Goal: Contribute content

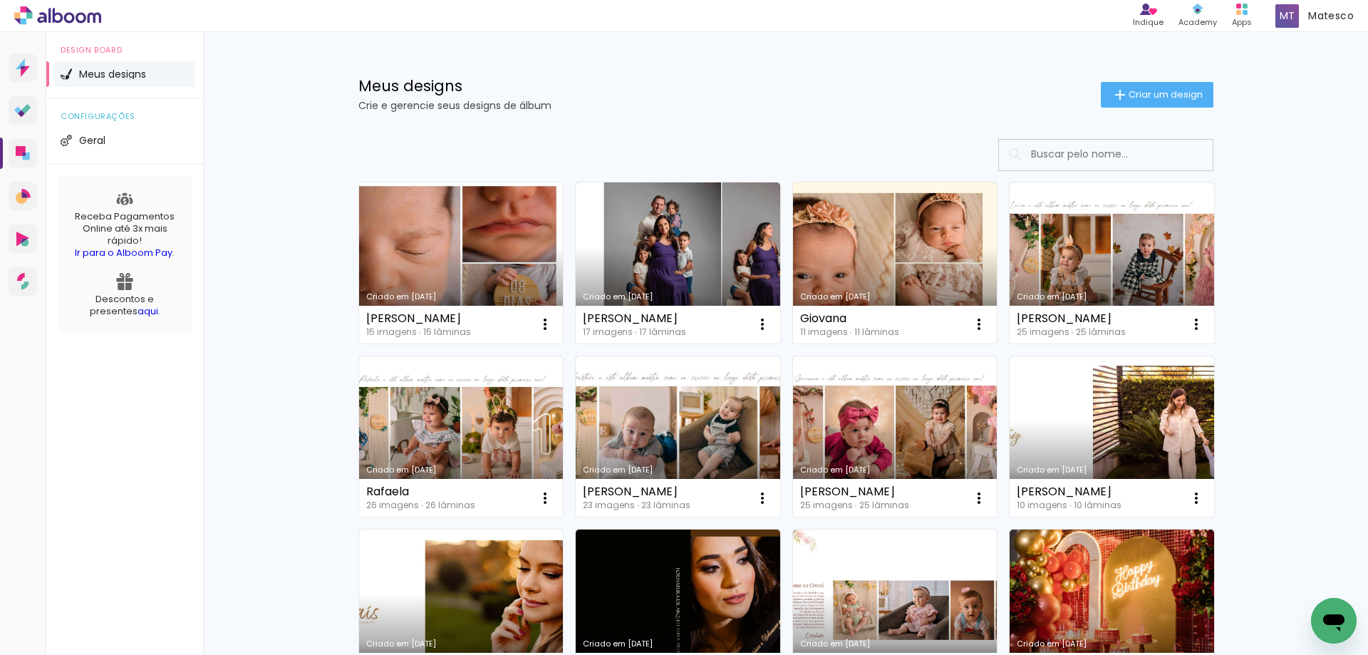
click at [485, 290] on link "Criado em [DATE]" at bounding box center [461, 262] width 205 height 161
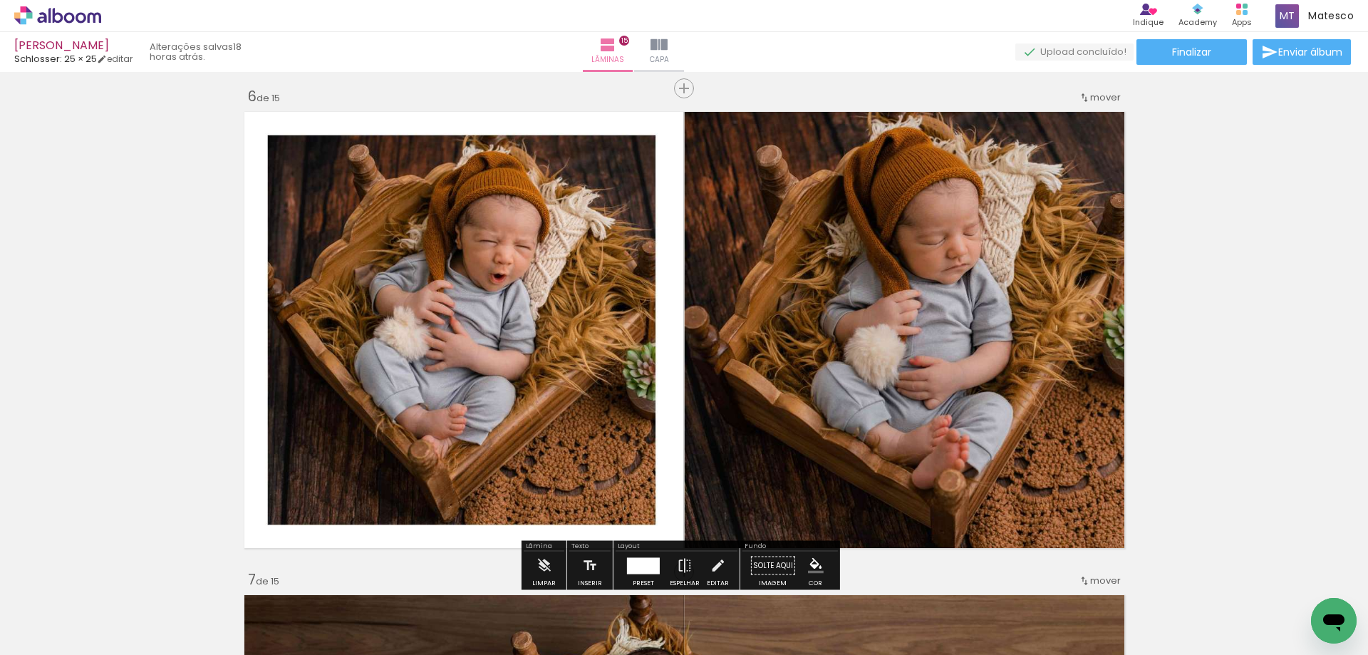
scroll to position [2494, 0]
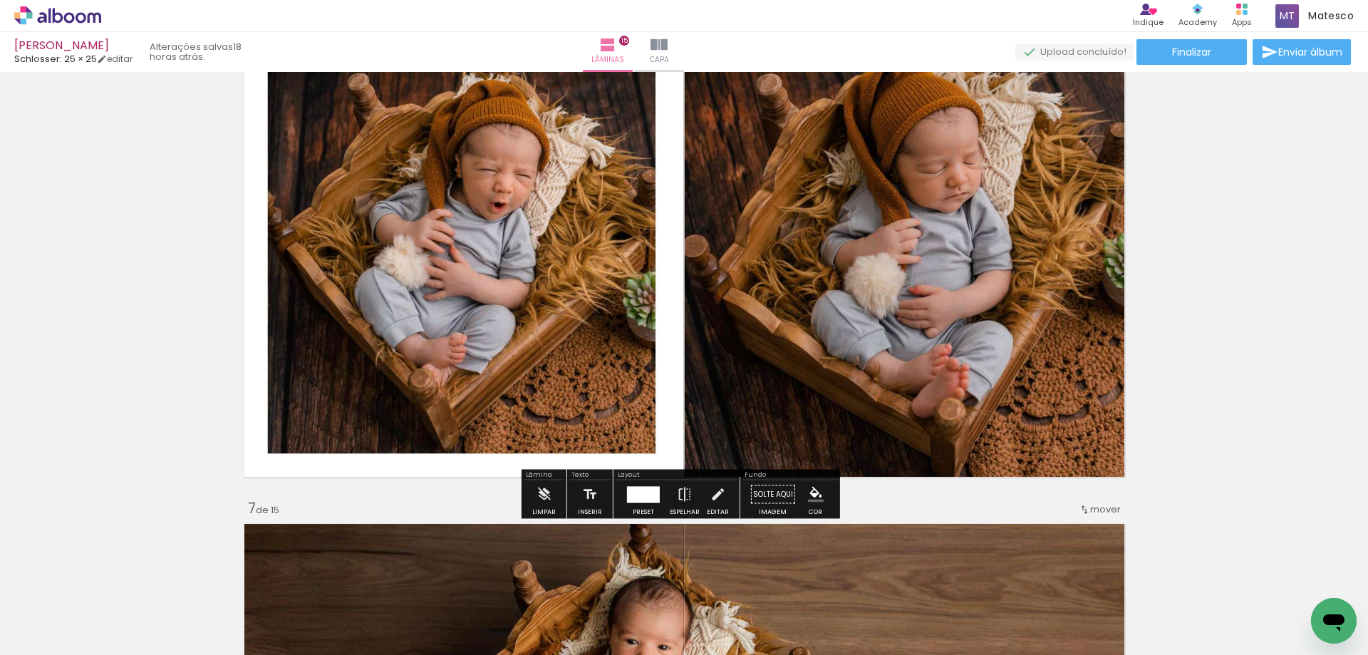
click at [527, 501] on div "Limpar" at bounding box center [544, 498] width 41 height 36
click at [545, 504] on iron-icon at bounding box center [544, 494] width 16 height 29
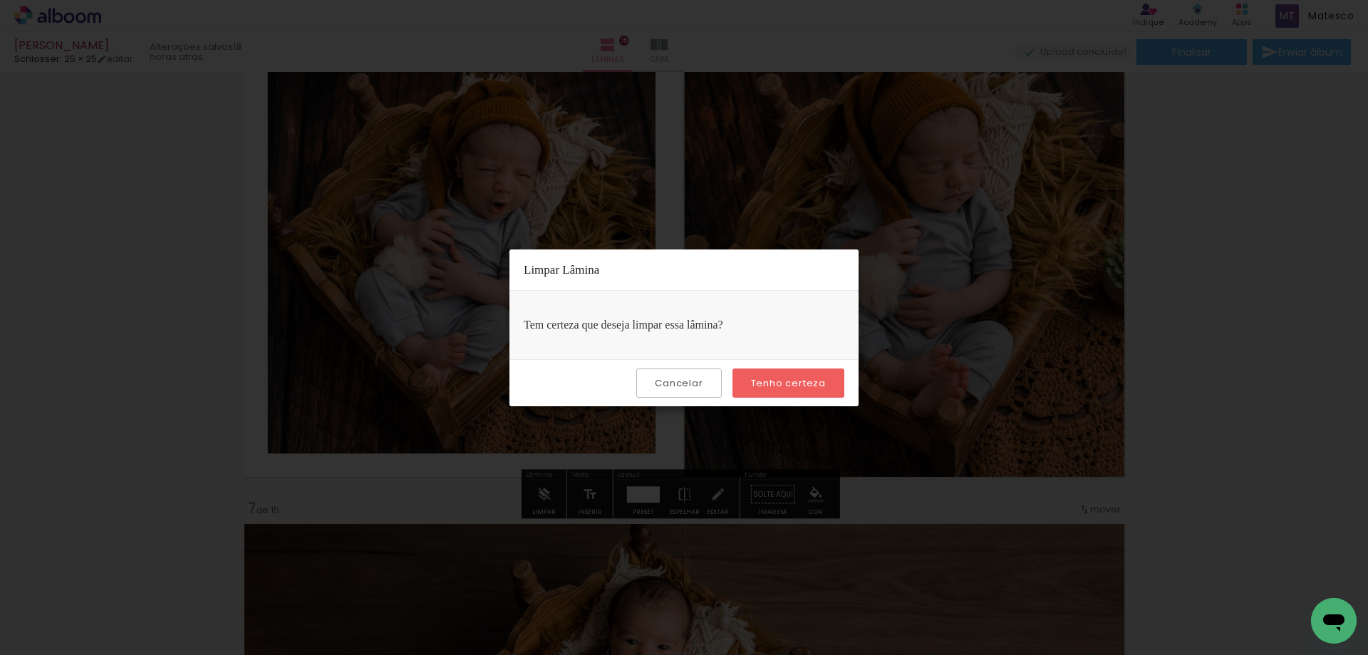
click at [0, 0] on slot "Tenho certeza" at bounding box center [0, 0] width 0 height 0
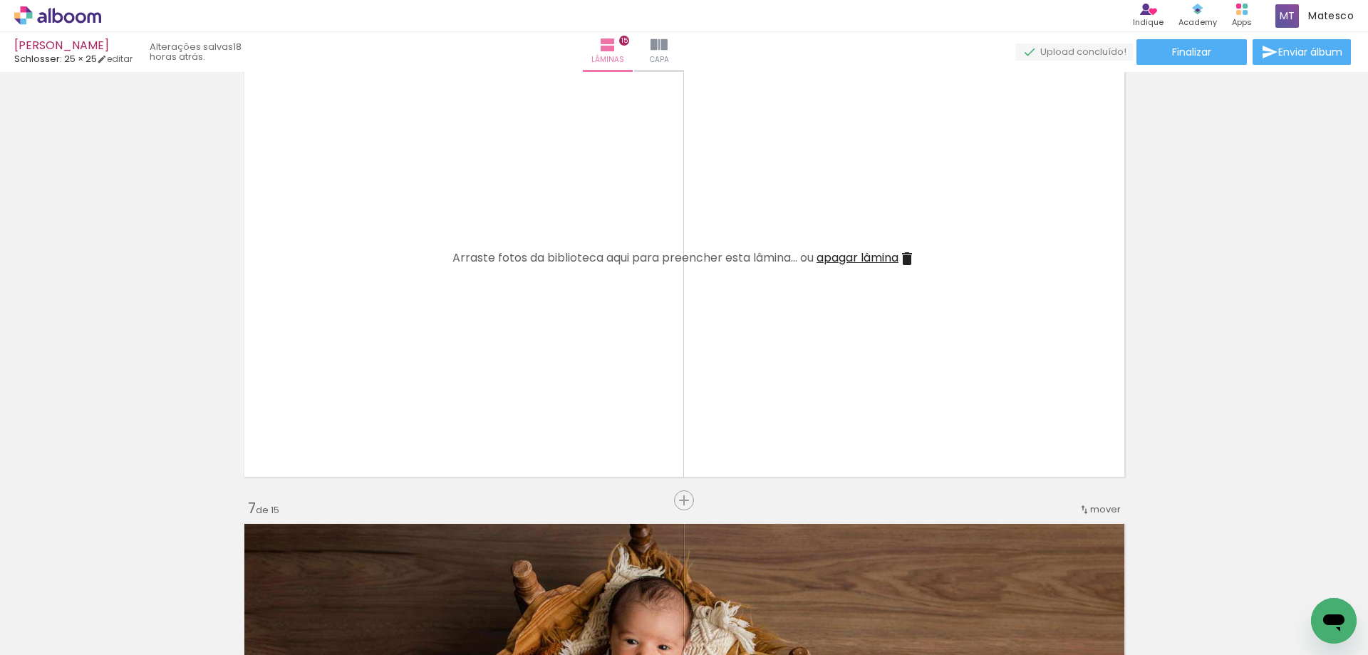
scroll to position [2637, 0]
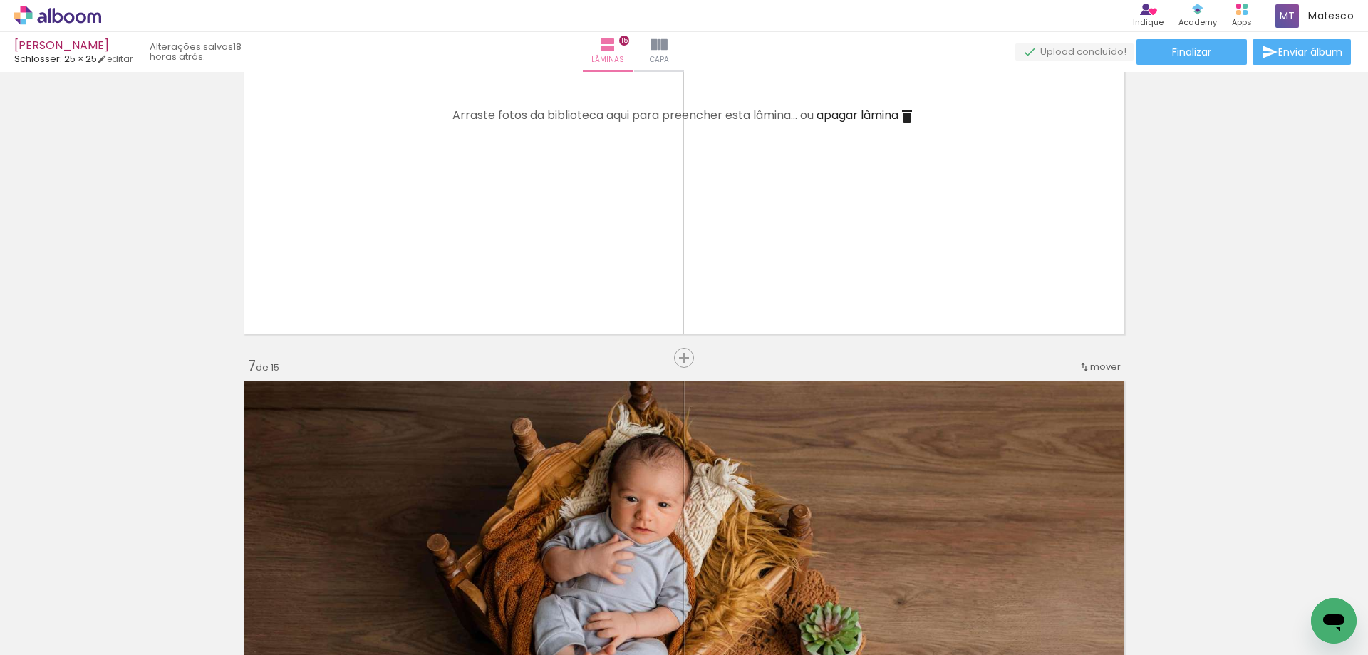
click at [119, 577] on iron-icon at bounding box center [111, 578] width 15 height 15
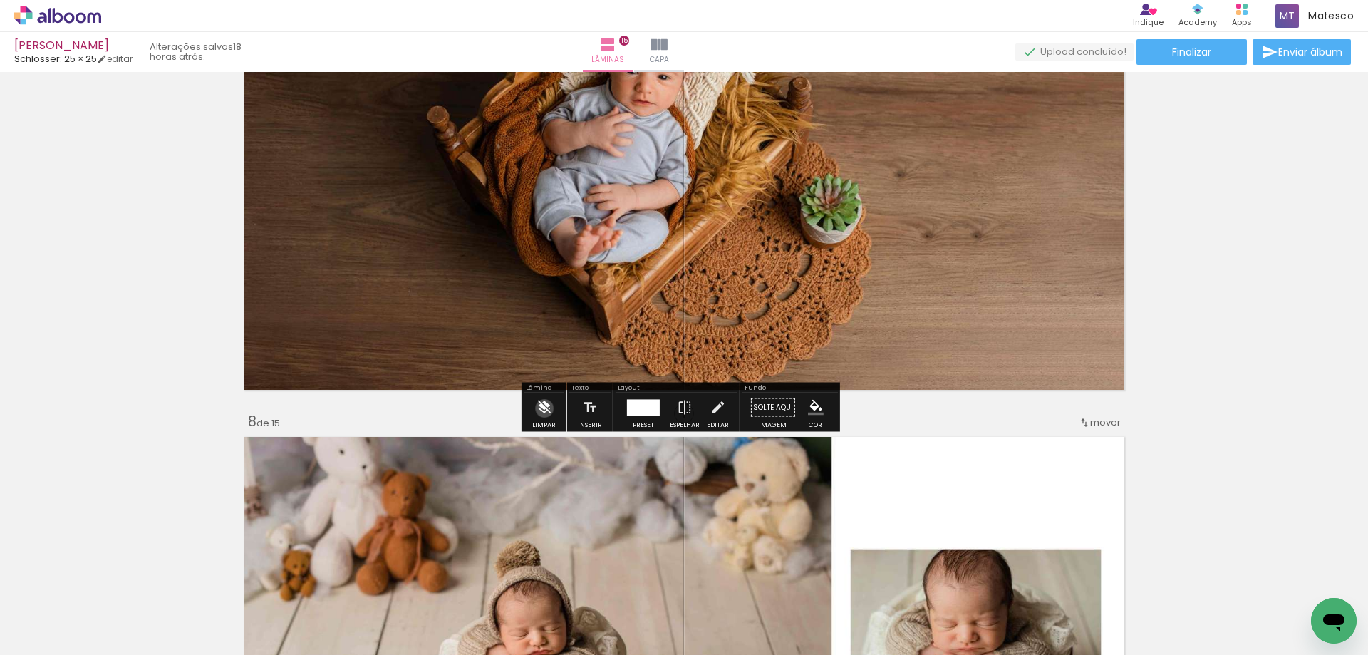
click at [545, 408] on iron-icon at bounding box center [544, 407] width 16 height 29
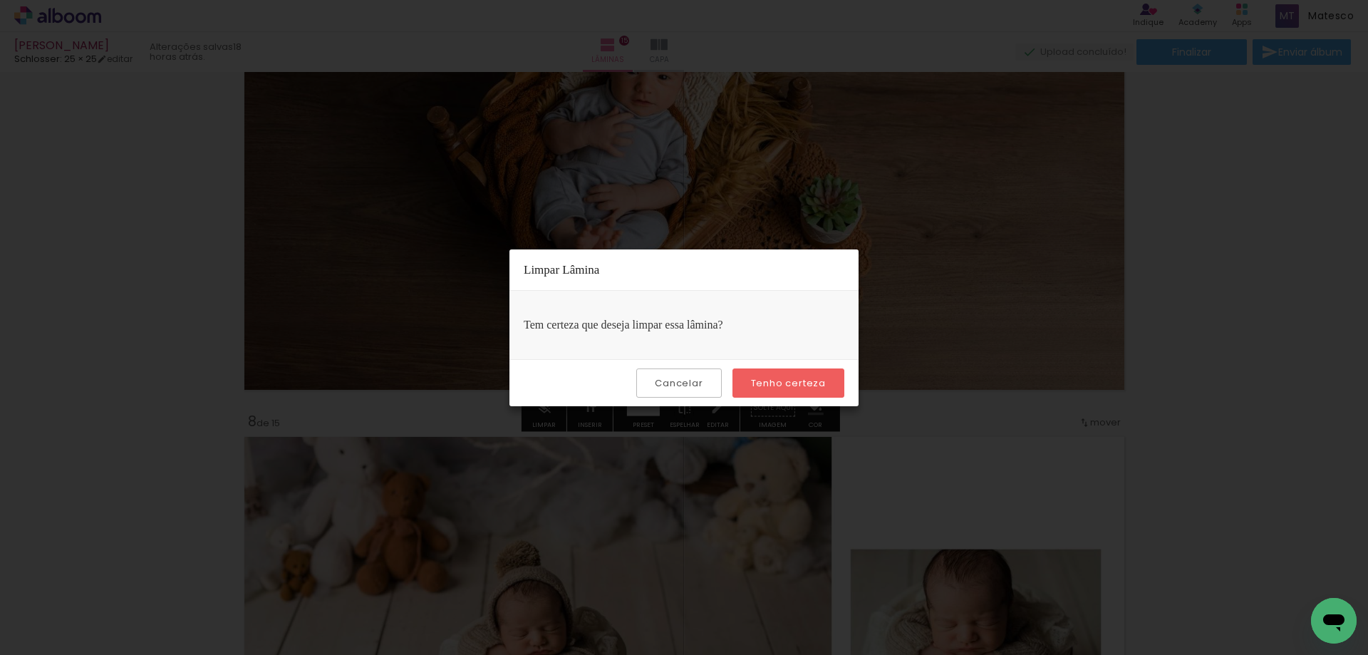
click at [832, 375] on paper-button "Tenho certeza" at bounding box center [789, 382] width 112 height 29
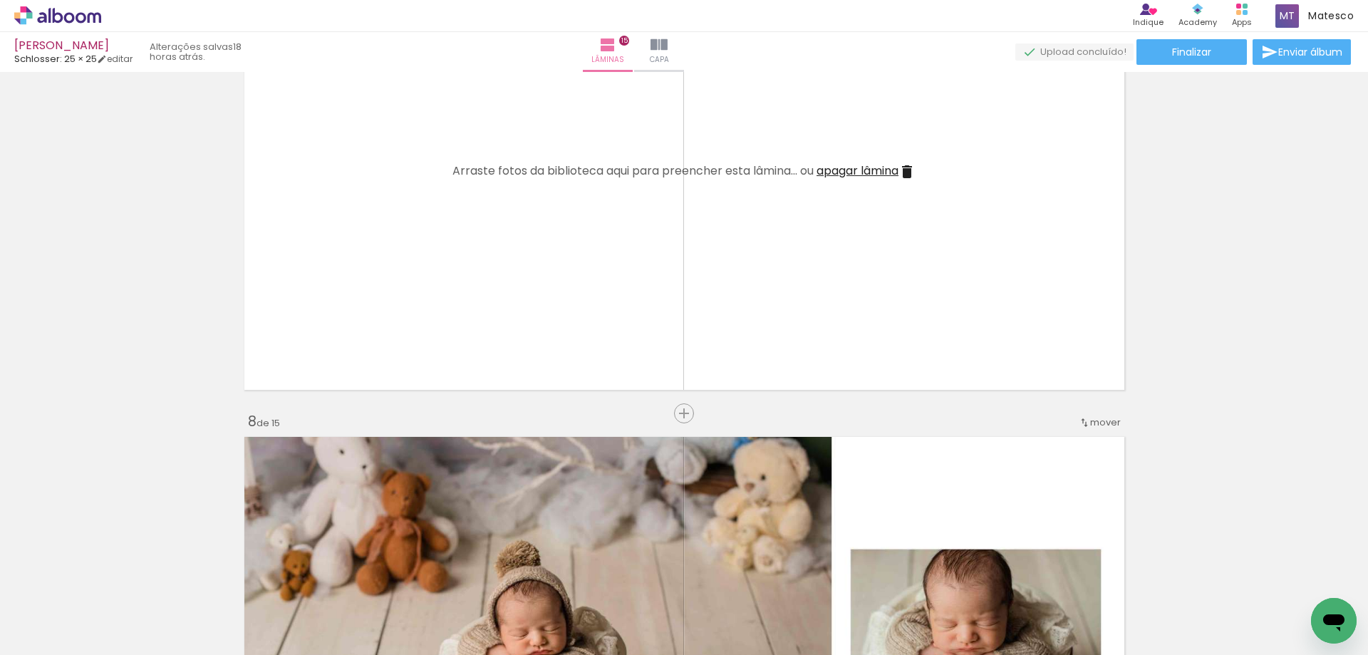
click at [119, 574] on iron-icon at bounding box center [111, 578] width 15 height 15
click at [39, 632] on span "Adicionar Fotos" at bounding box center [50, 636] width 43 height 16
click at [0, 0] on input "file" at bounding box center [0, 0] width 0 height 0
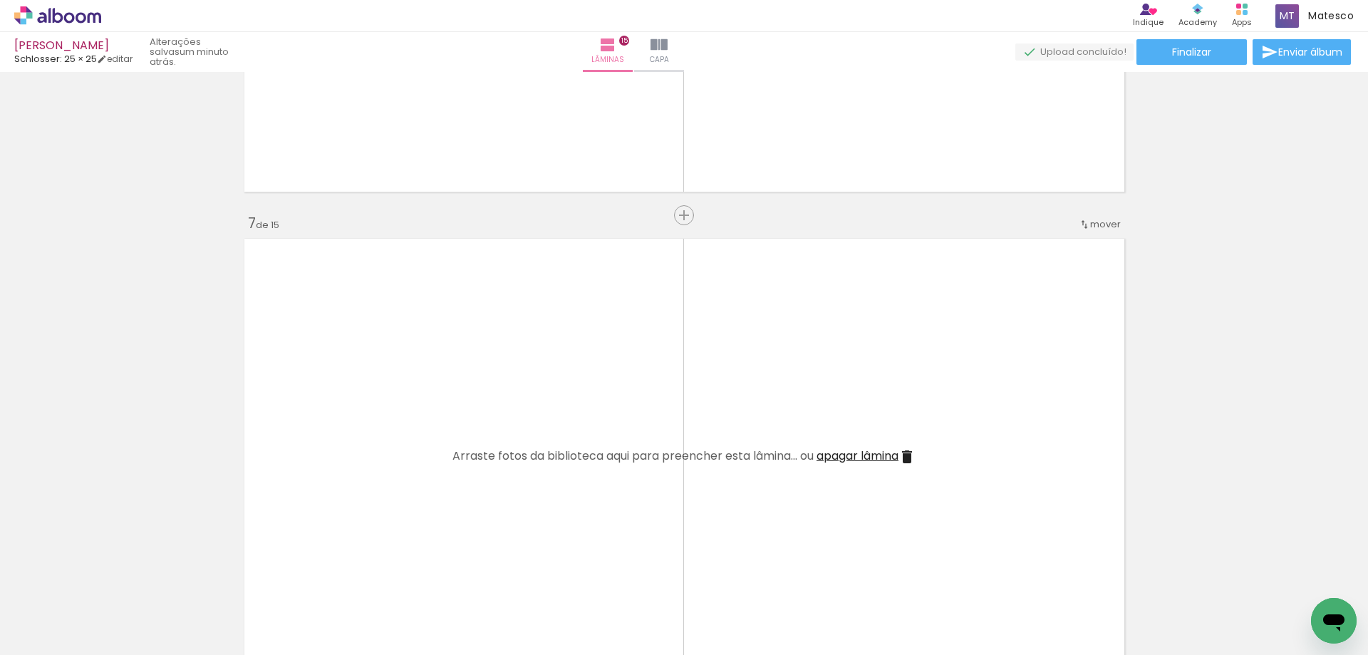
scroll to position [2494, 0]
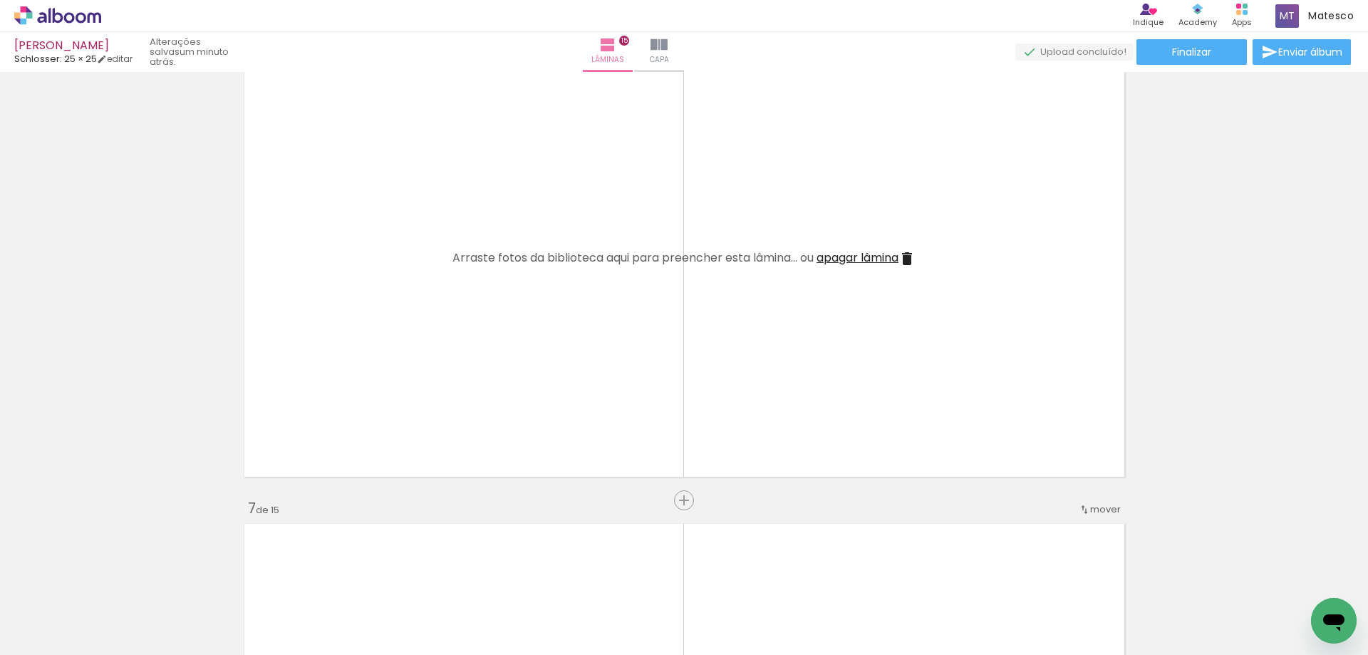
drag, startPoint x: 562, startPoint y: 619, endPoint x: 561, endPoint y: 586, distance: 32.8
click at [562, 618] on div at bounding box center [542, 607] width 71 height 36
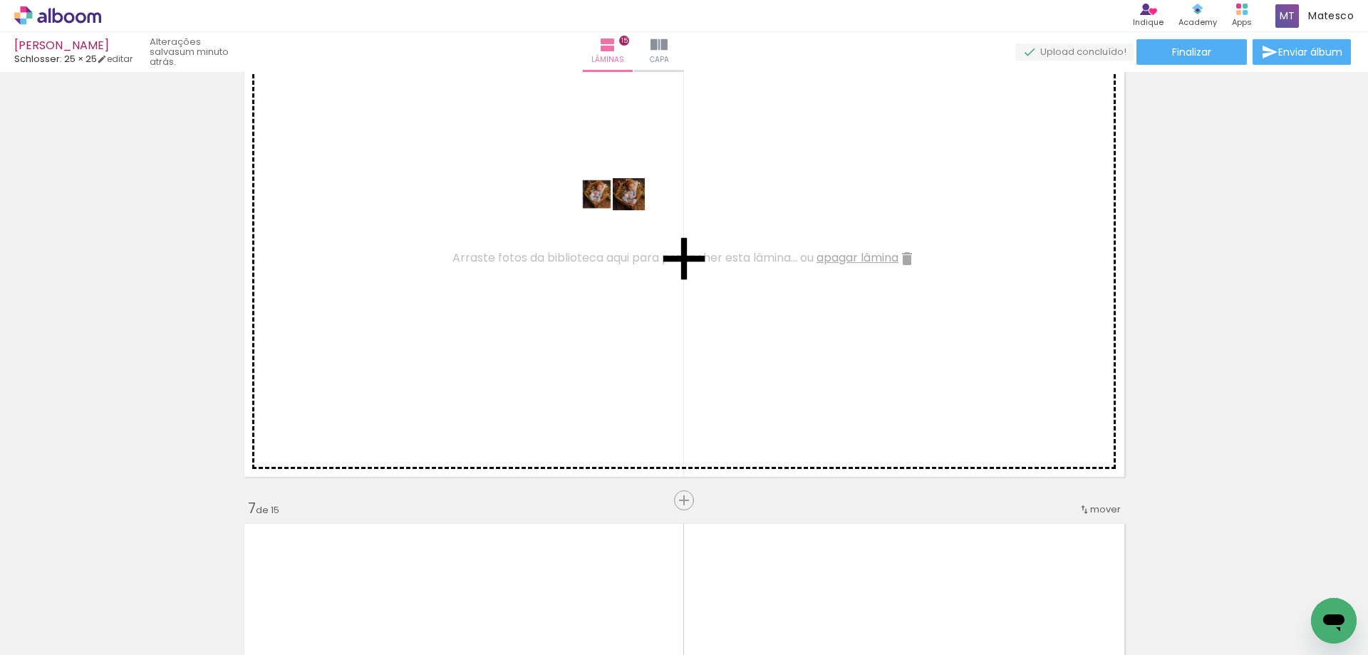
drag, startPoint x: 561, startPoint y: 586, endPoint x: 624, endPoint y: 221, distance: 370.3
click at [624, 221] on quentale-workspace at bounding box center [684, 327] width 1368 height 655
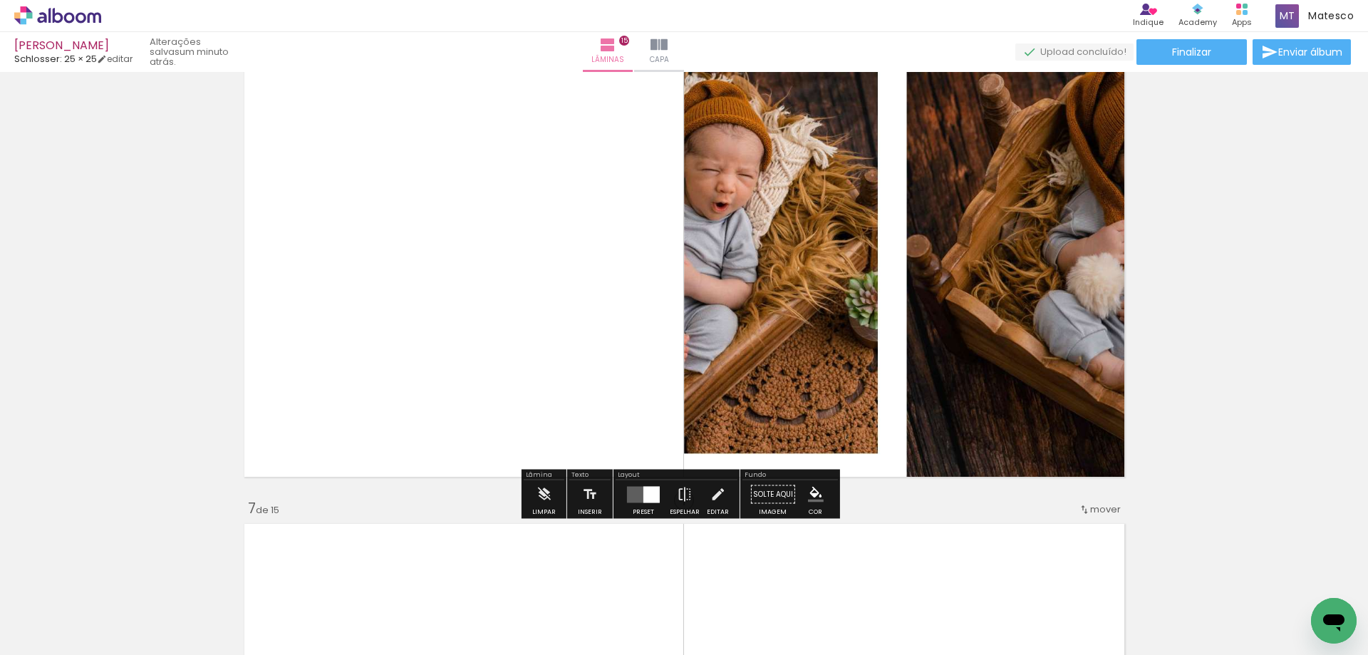
click at [637, 491] on quentale-layouter at bounding box center [643, 494] width 33 height 16
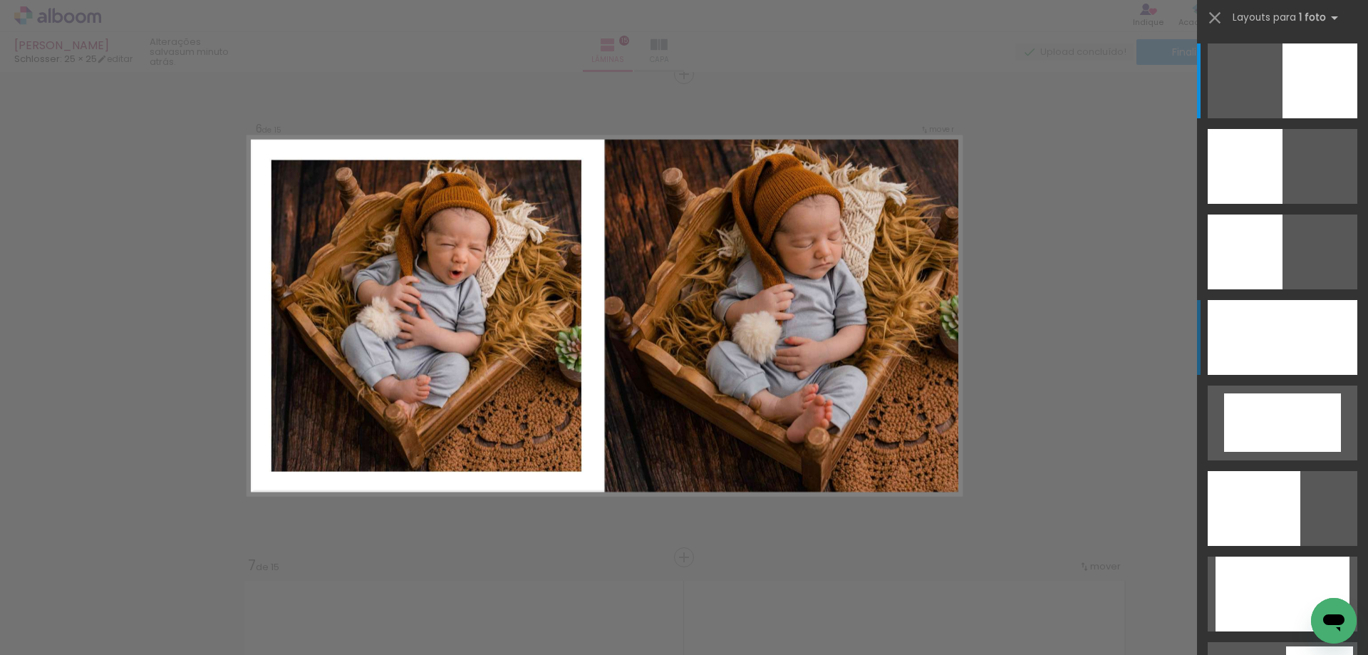
scroll to position [2435, 0]
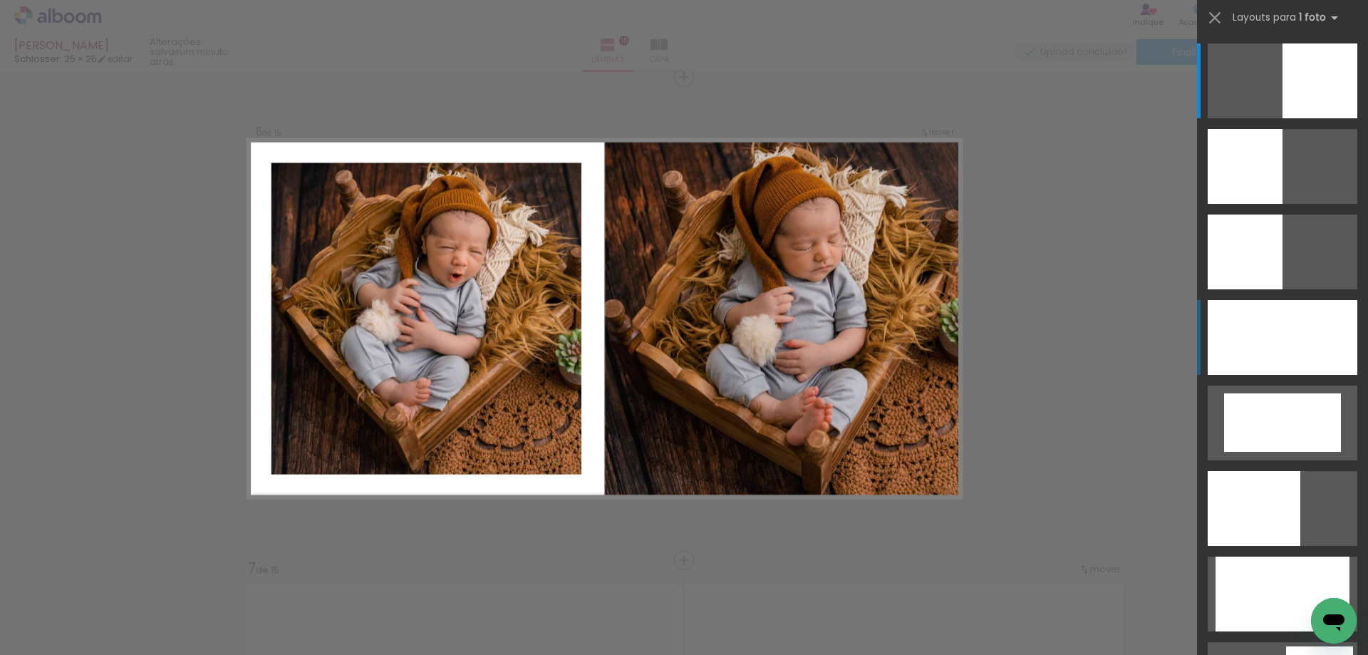
click at [1323, 351] on div at bounding box center [1283, 337] width 150 height 75
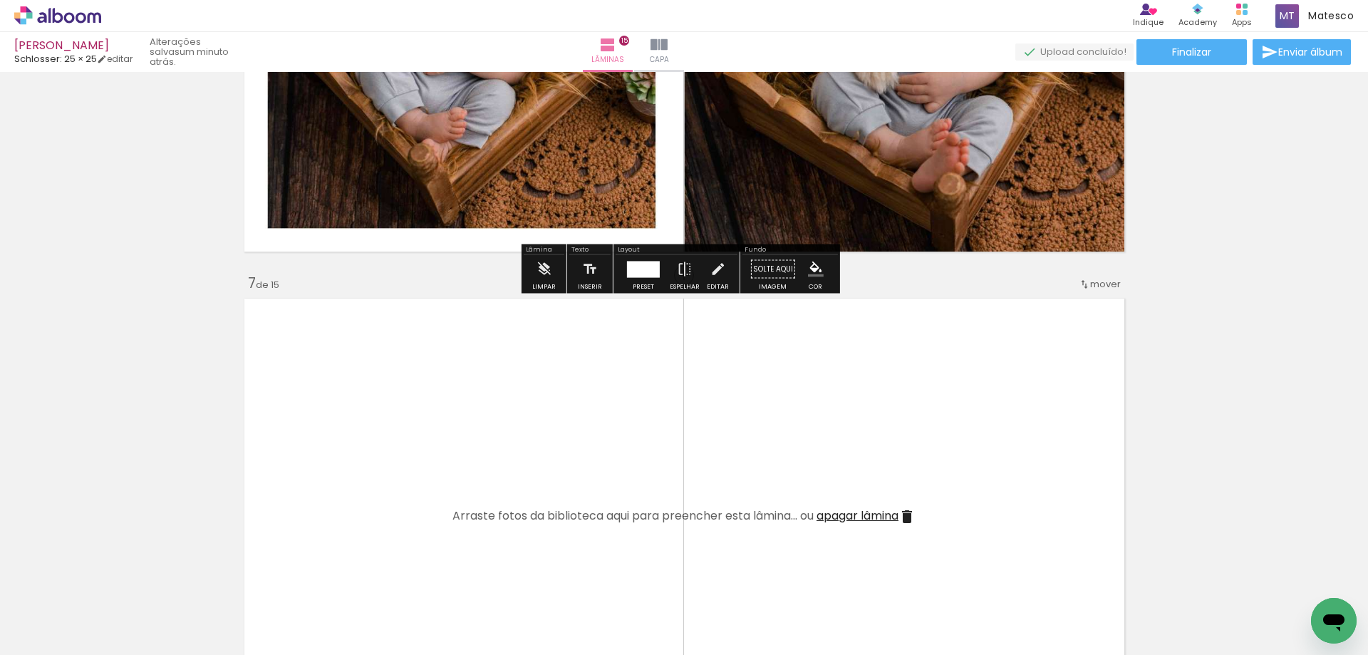
scroll to position [2933, 0]
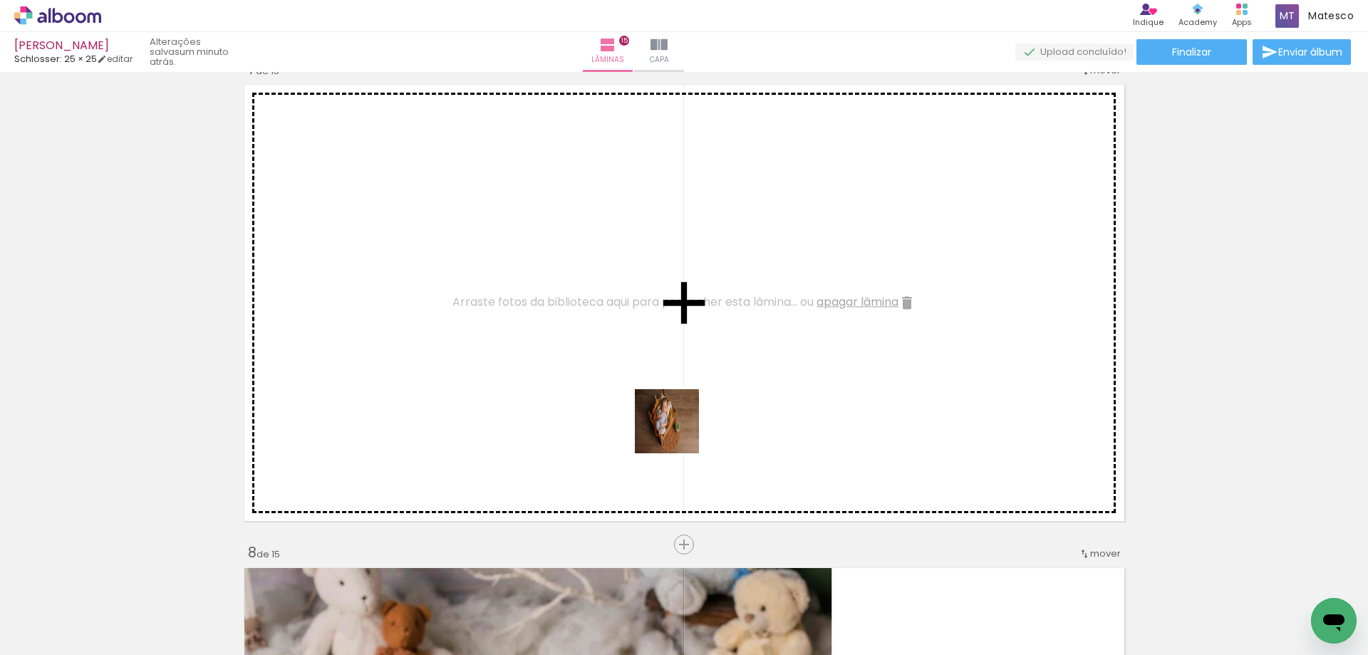
drag, startPoint x: 646, startPoint y: 522, endPoint x: 678, endPoint y: 429, distance: 99.0
click at [678, 429] on quentale-workspace at bounding box center [684, 327] width 1368 height 655
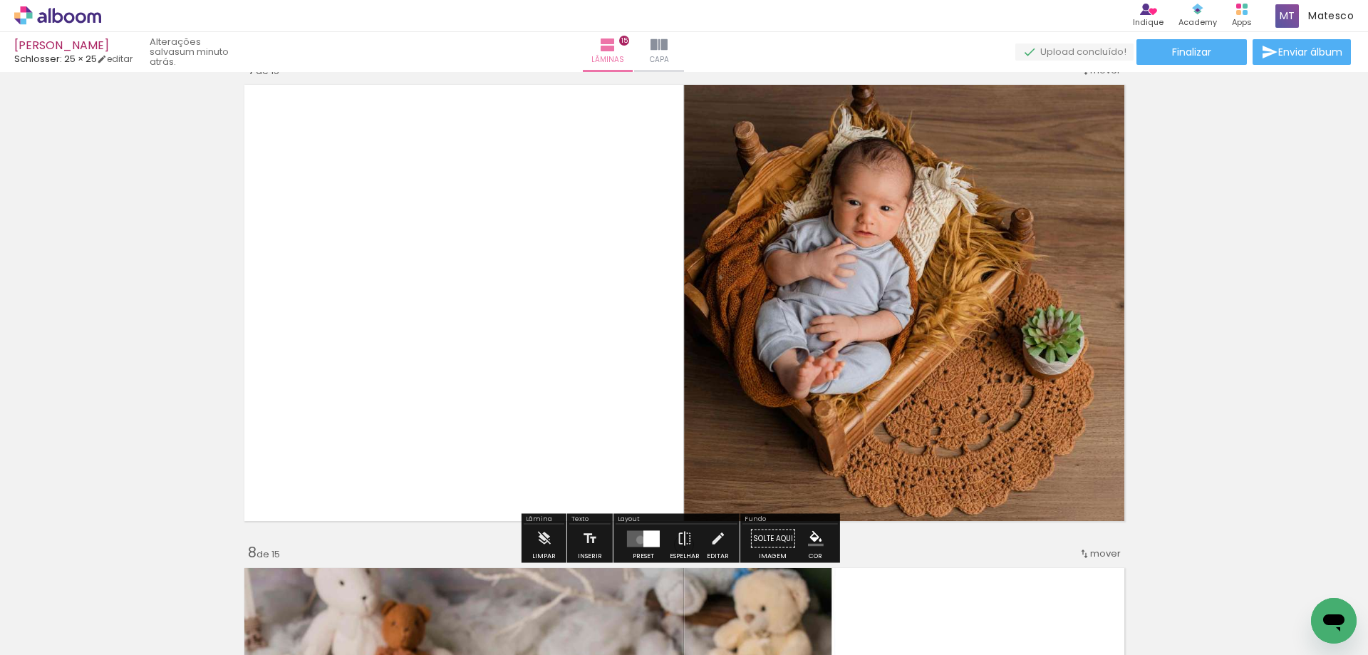
click at [637, 540] on quentale-layouter at bounding box center [643, 538] width 33 height 16
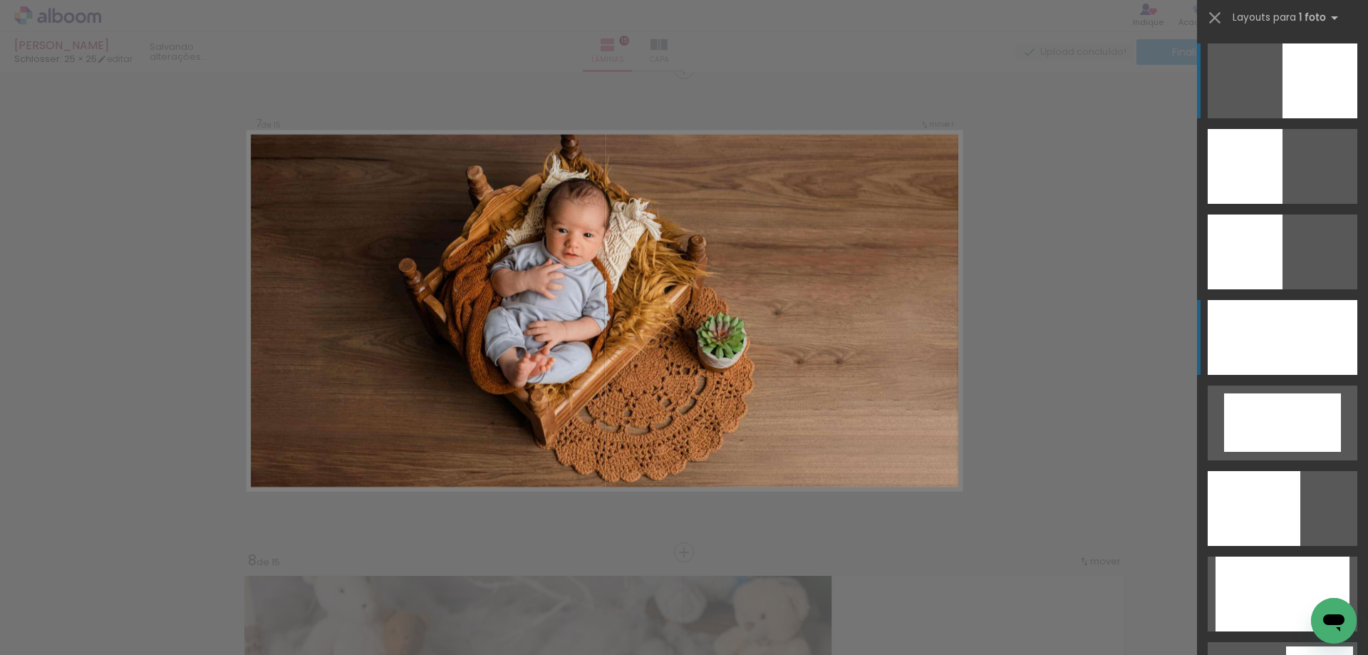
click at [1234, 346] on div at bounding box center [1283, 337] width 150 height 75
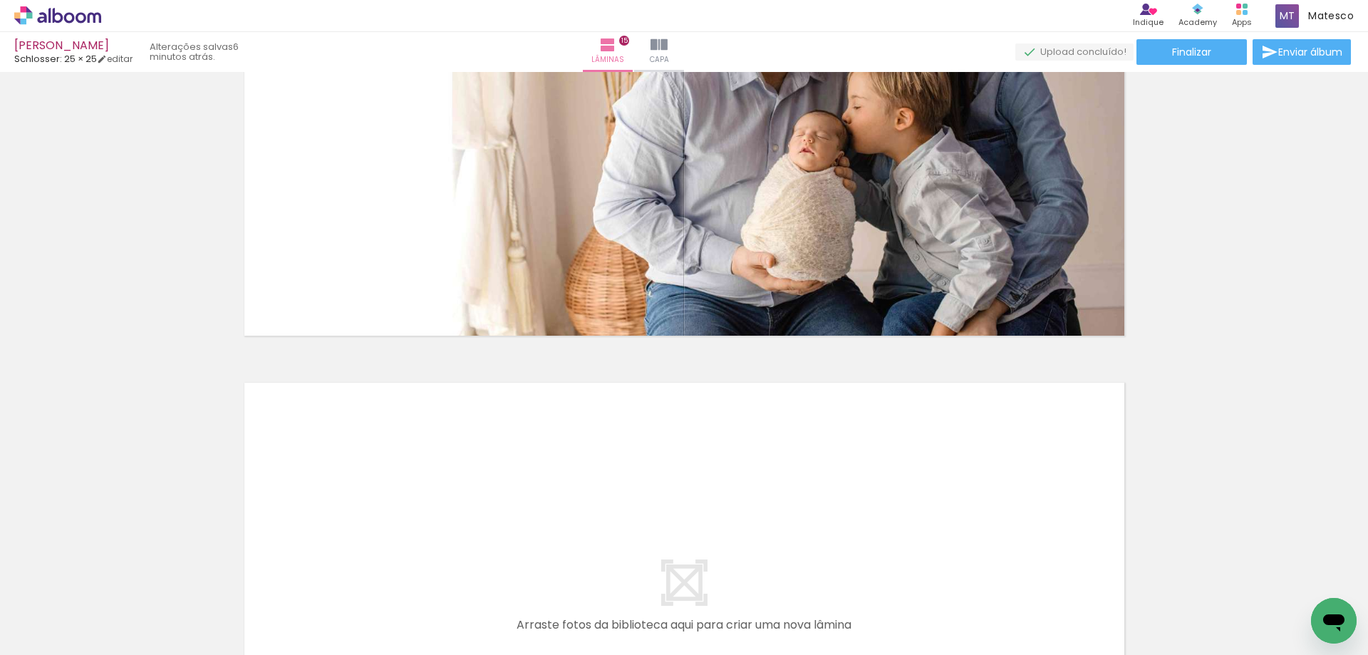
scroll to position [6699, 0]
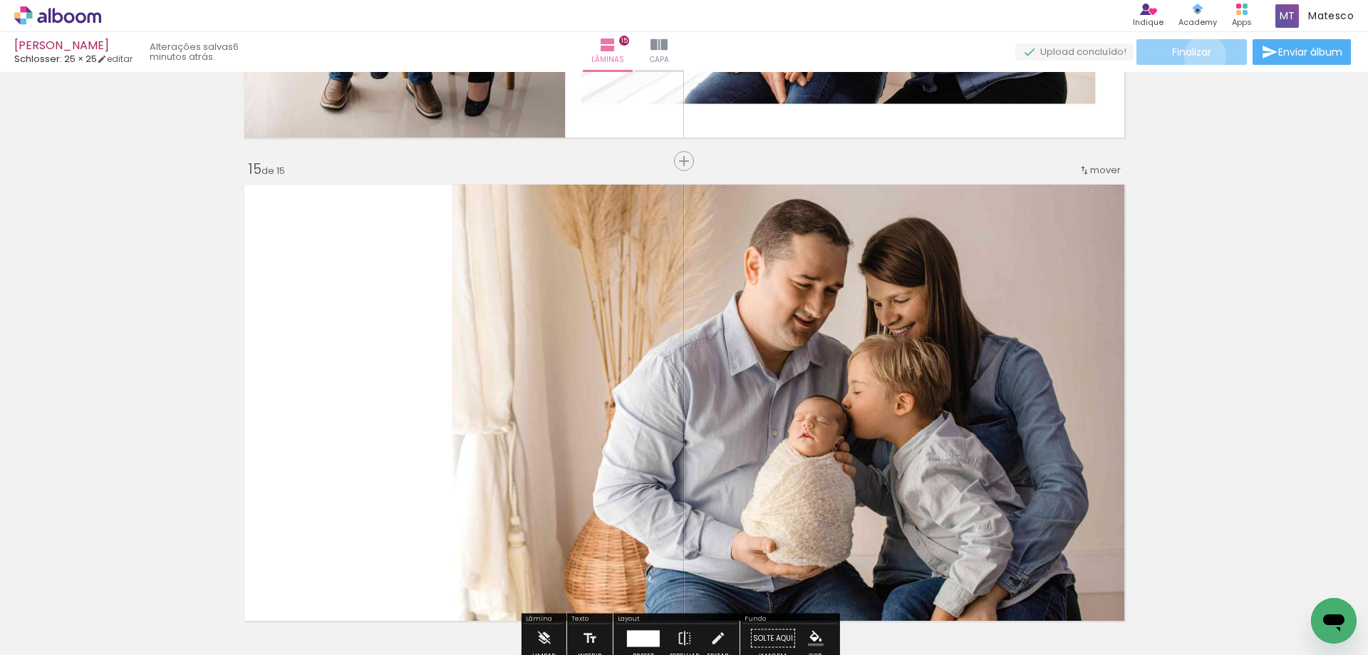
click at [1200, 56] on span "Finalizar" at bounding box center [1191, 52] width 39 height 10
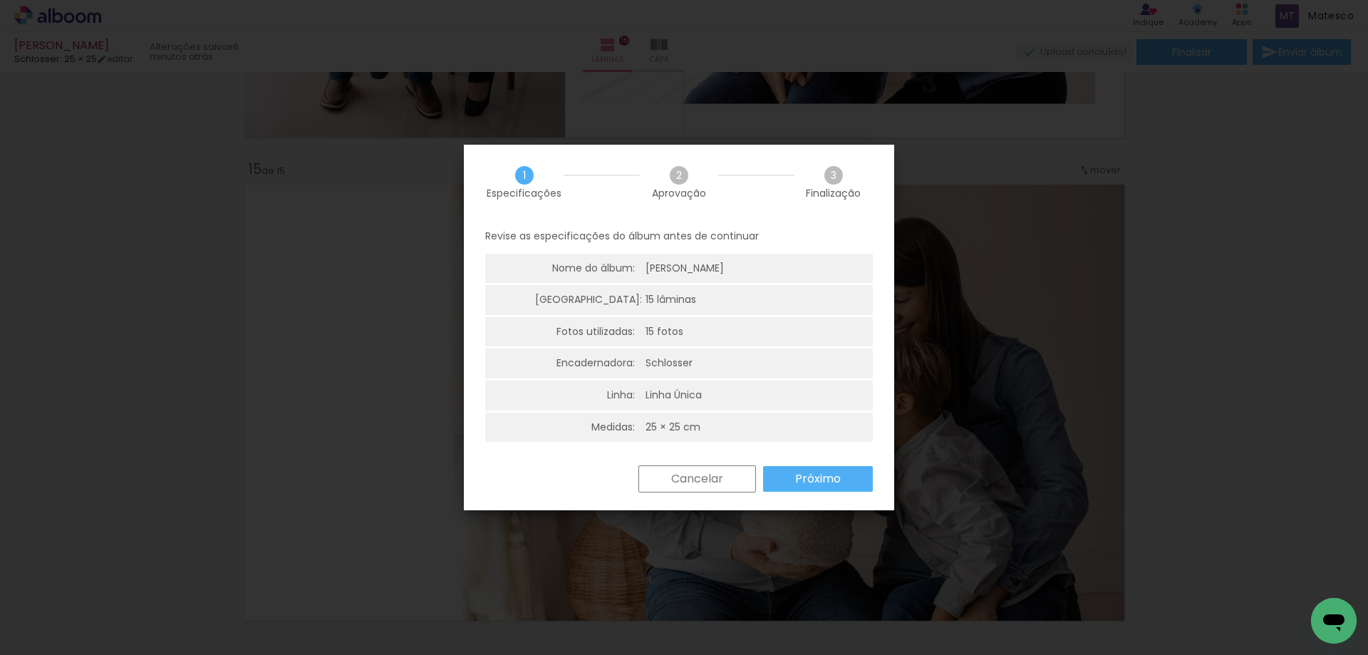
click at [0, 0] on slot "Próximo" at bounding box center [0, 0] width 0 height 0
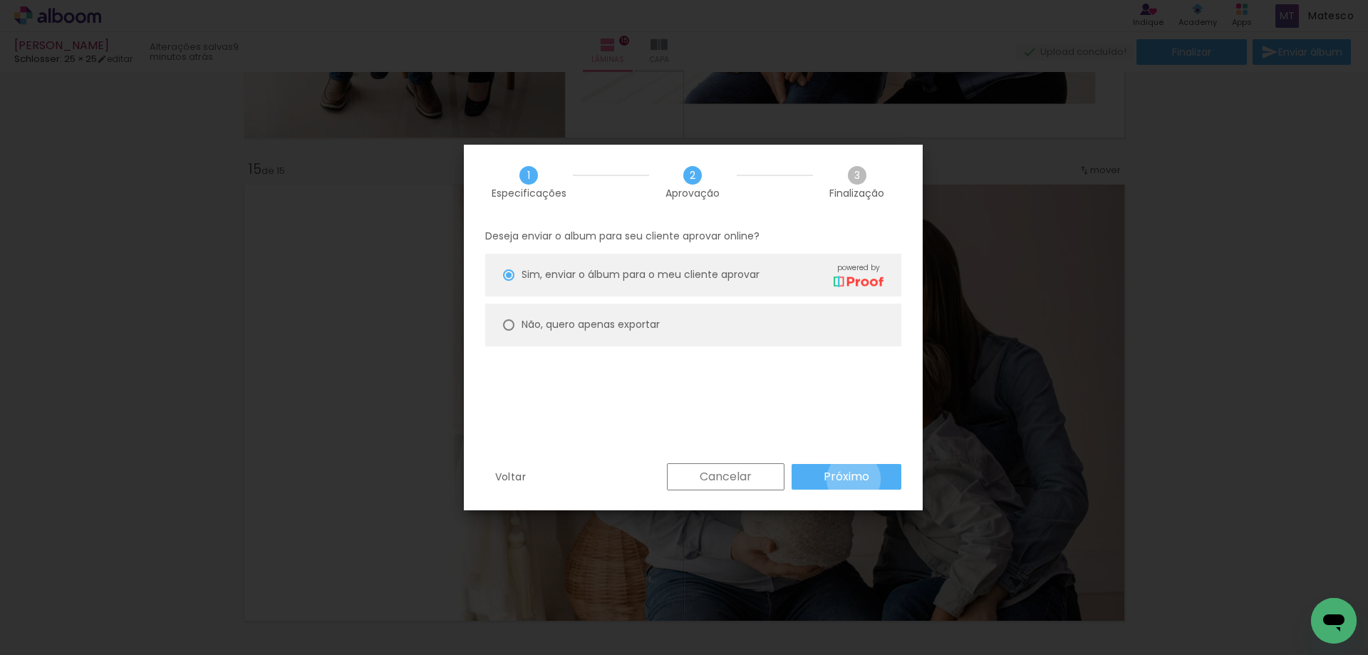
click at [0, 0] on slot "Próximo" at bounding box center [0, 0] width 0 height 0
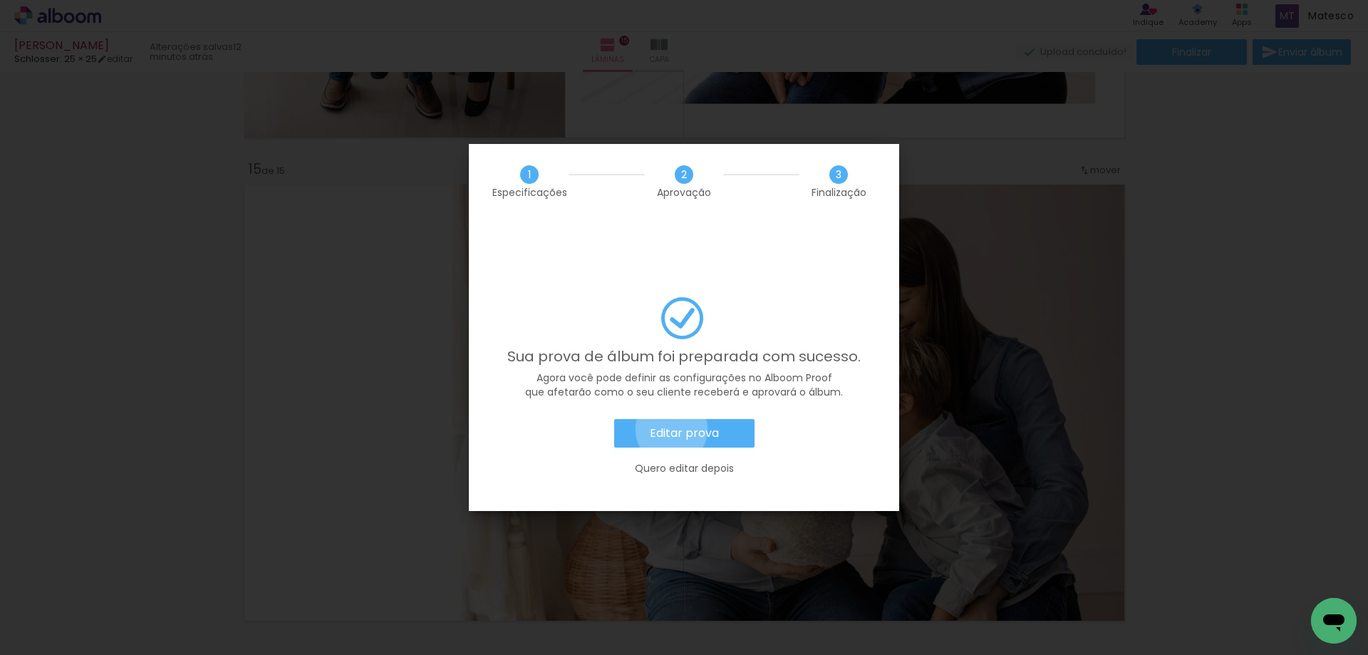
click at [0, 0] on slot "Editar prova" at bounding box center [0, 0] width 0 height 0
